Goal: Check status

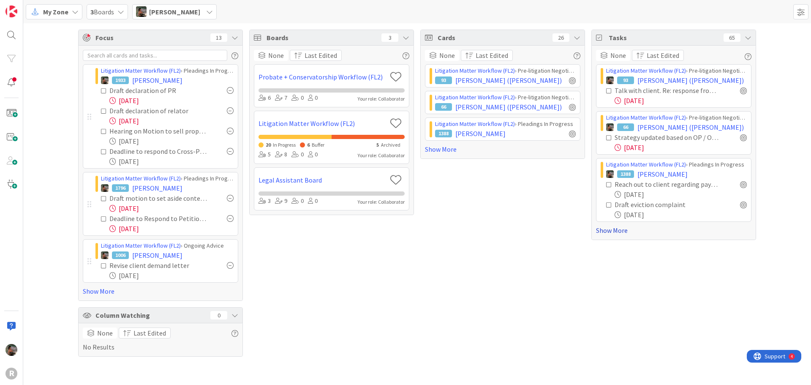
click at [603, 230] on link "Show More" at bounding box center [673, 230] width 155 height 10
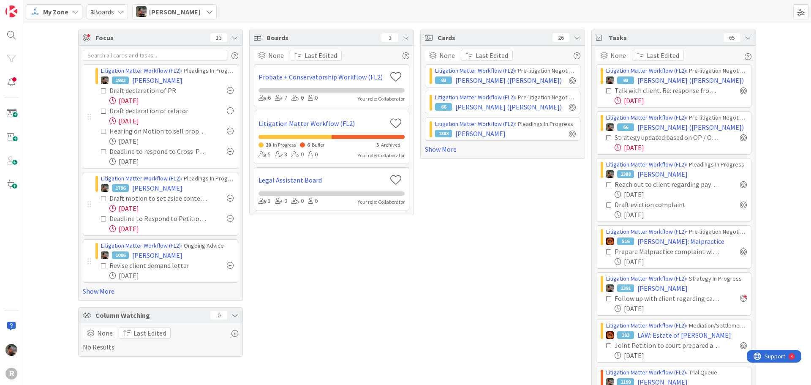
click at [631, 99] on div "[DATE]" at bounding box center [680, 100] width 132 height 10
click at [639, 79] on span "[PERSON_NAME] ([PERSON_NAME])" at bounding box center [690, 80] width 106 height 10
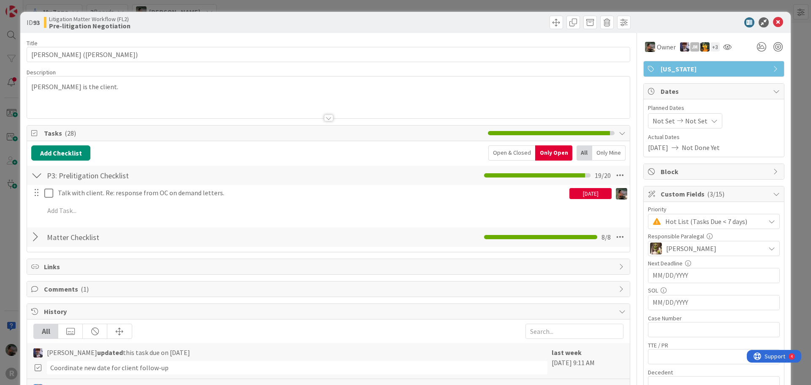
click at [582, 191] on div "[DATE]" at bounding box center [590, 193] width 42 height 11
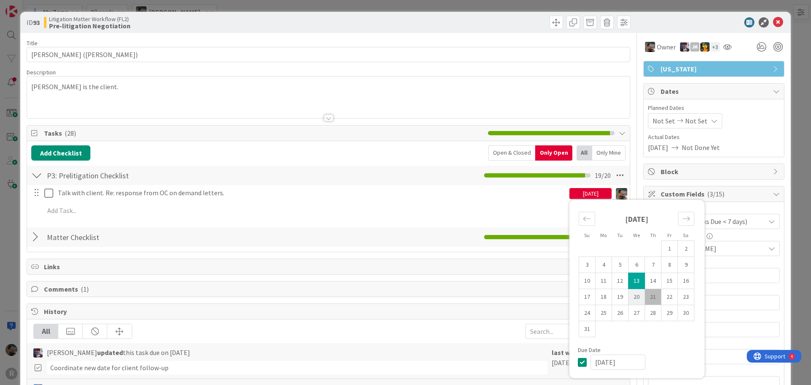
click at [630, 295] on td "20" at bounding box center [636, 297] width 16 height 16
click at [631, 315] on td "27" at bounding box center [636, 313] width 16 height 16
type input "[DATE]"
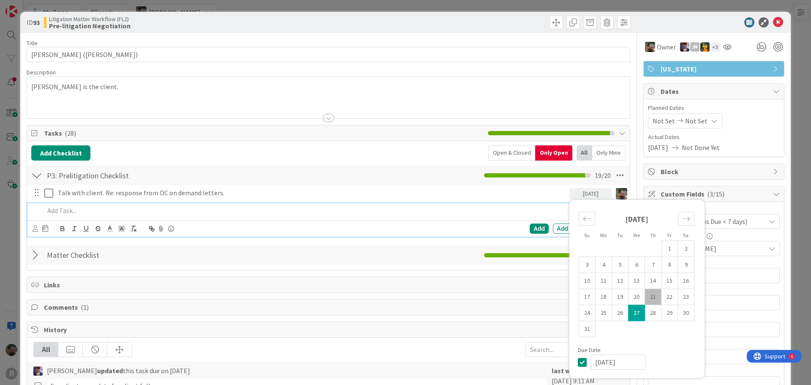
click at [517, 204] on div at bounding box center [334, 210] width 586 height 15
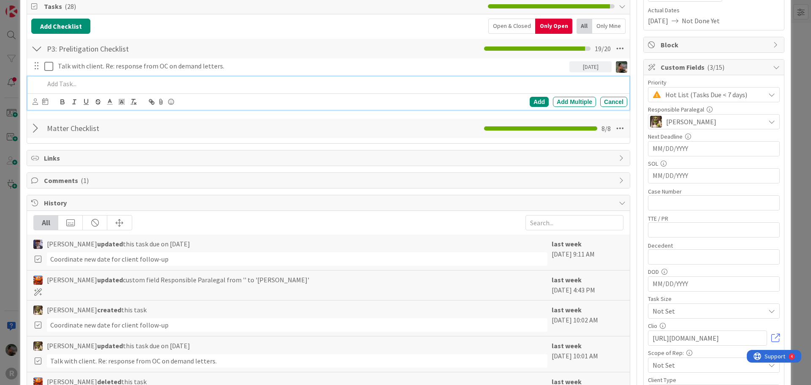
scroll to position [42, 0]
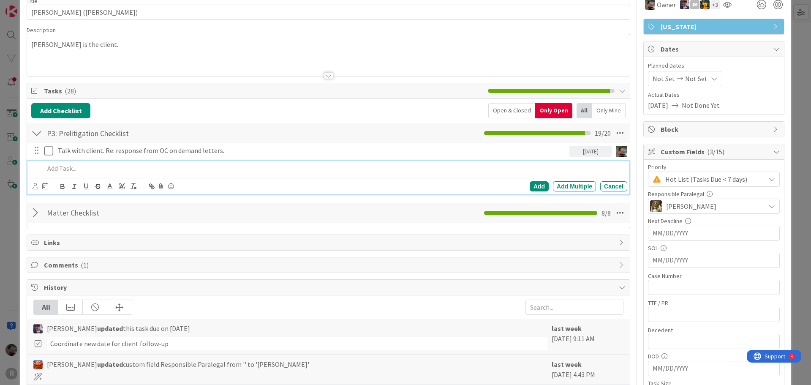
click at [30, 212] on div "Matter Checklist Checklist Name 16 / 64 Matter Checklist 8 / 8" at bounding box center [328, 212] width 603 height 19
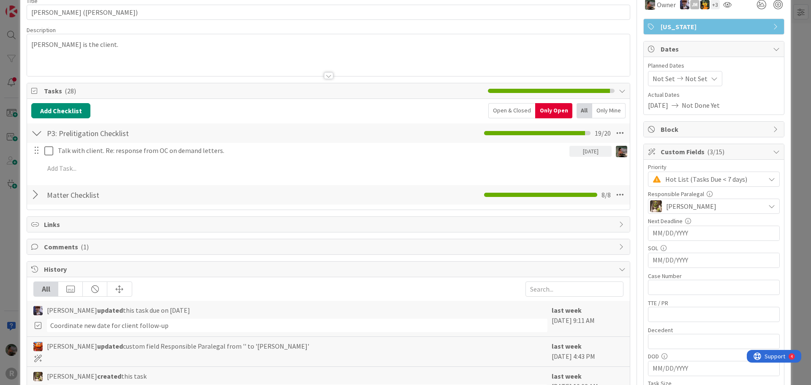
click at [32, 193] on div at bounding box center [36, 194] width 11 height 15
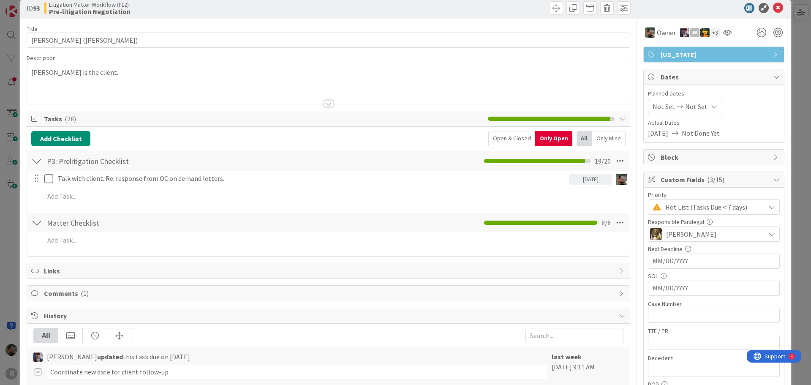
scroll to position [0, 0]
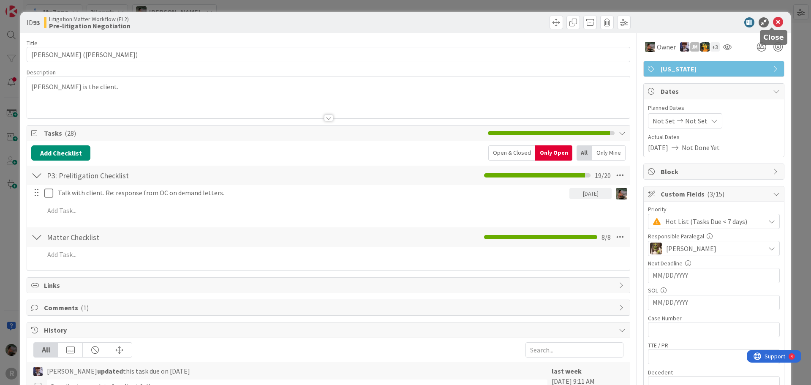
click at [773, 19] on icon at bounding box center [778, 22] width 10 height 10
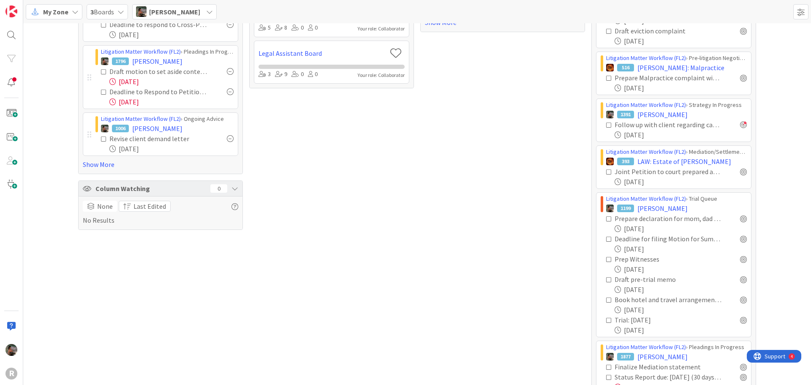
scroll to position [19, 0]
